Goal: Task Accomplishment & Management: Manage account settings

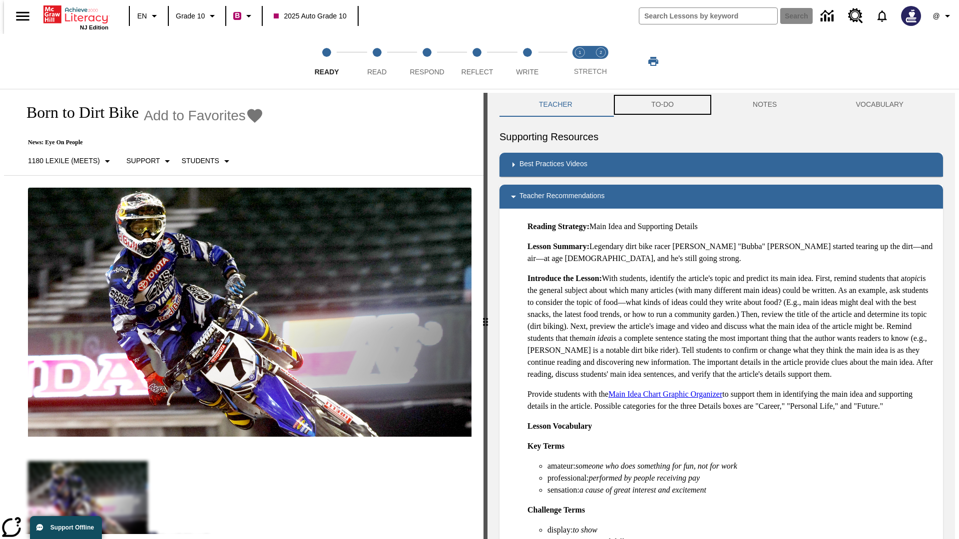
click at [662, 105] on button "TO-DO" at bounding box center [662, 105] width 101 height 24
